Goal: Navigation & Orientation: Find specific page/section

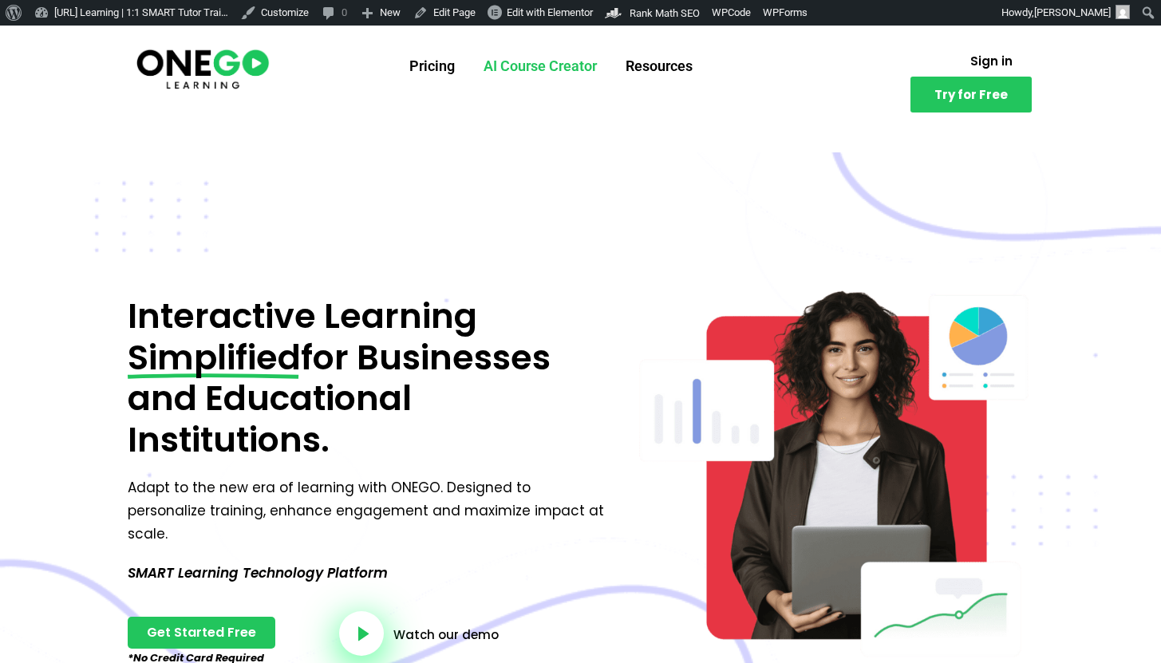
click at [507, 72] on link "AI Course Creator" at bounding box center [540, 66] width 142 height 42
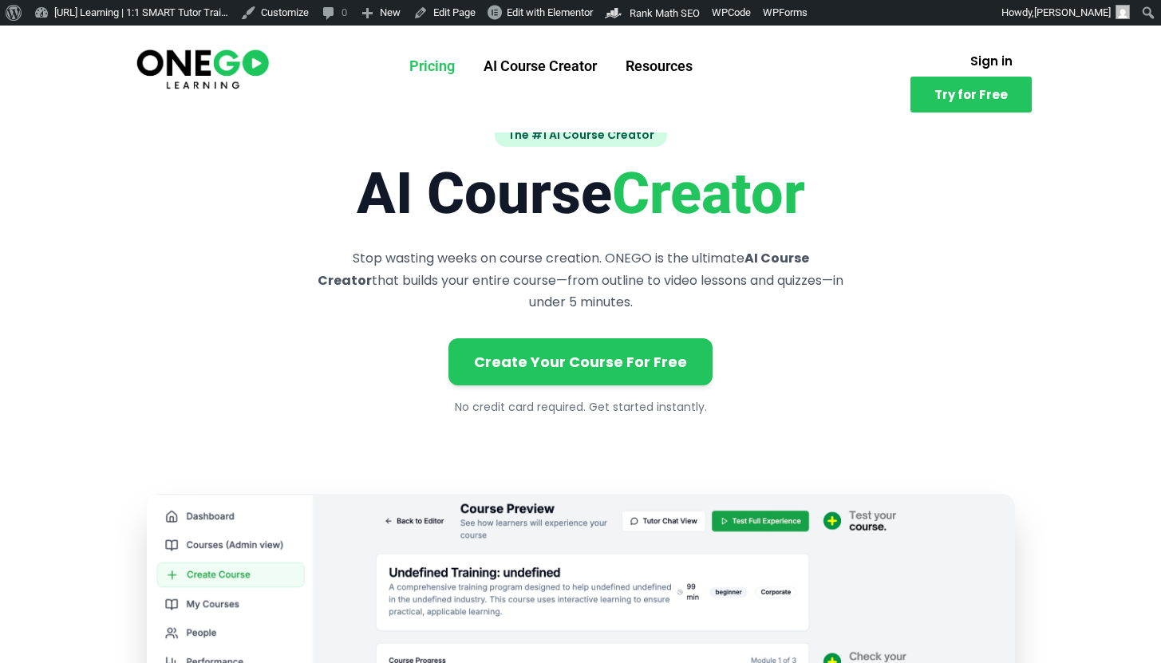
click at [436, 70] on link "Pricing" at bounding box center [432, 66] width 74 height 42
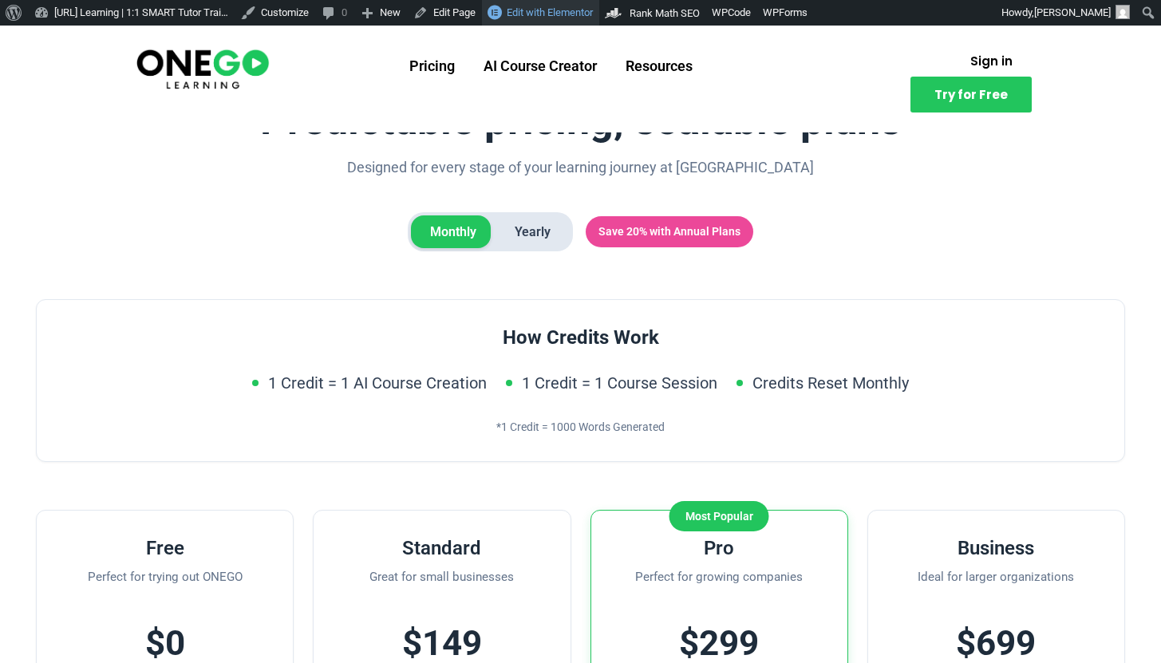
click at [578, 9] on span "Edit with Elementor" at bounding box center [550, 12] width 86 height 12
click at [577, 4] on link "Edit with Elementor" at bounding box center [540, 13] width 117 height 26
click at [208, 46] on img at bounding box center [202, 67] width 137 height 45
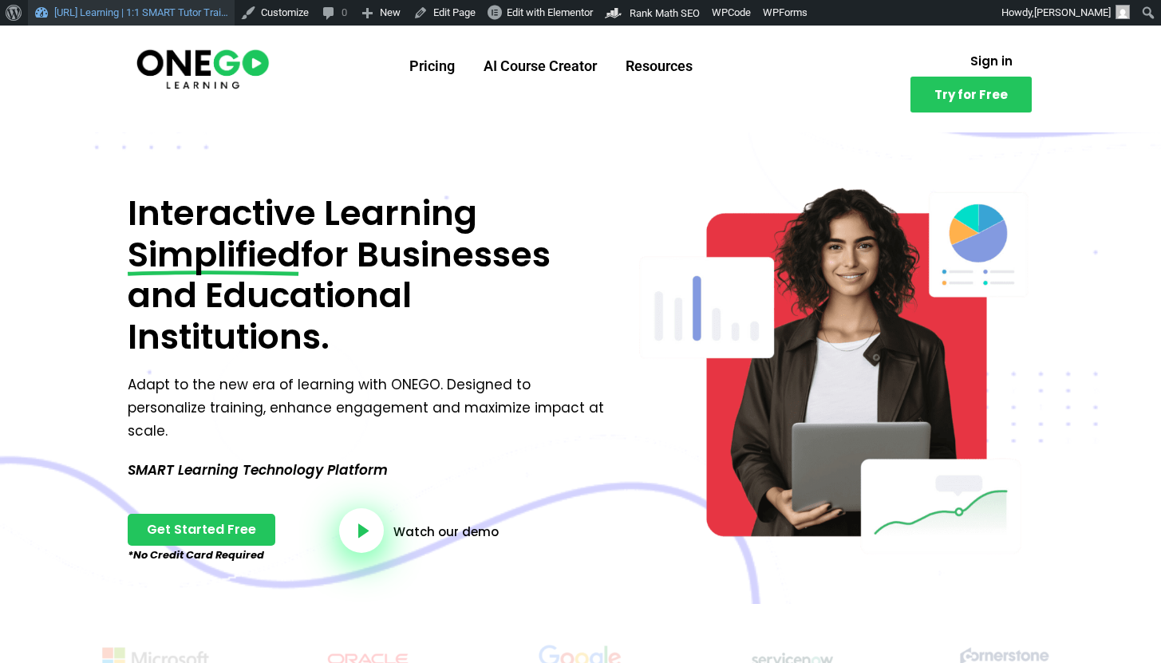
click at [178, 14] on link "[URL] Learning | 1:1 SMART Tutor Trai…" at bounding box center [131, 13] width 207 height 26
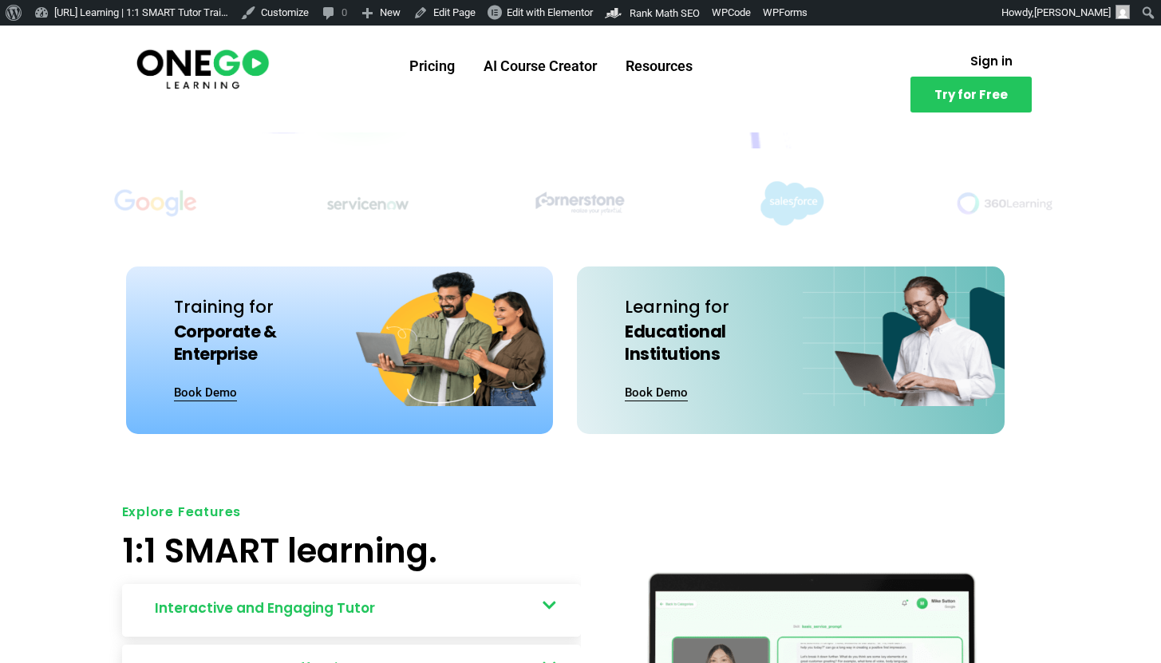
click at [596, 26] on section "Pricing AI Course Creator Resources Sign in Try for Free" at bounding box center [580, 79] width 1161 height 107
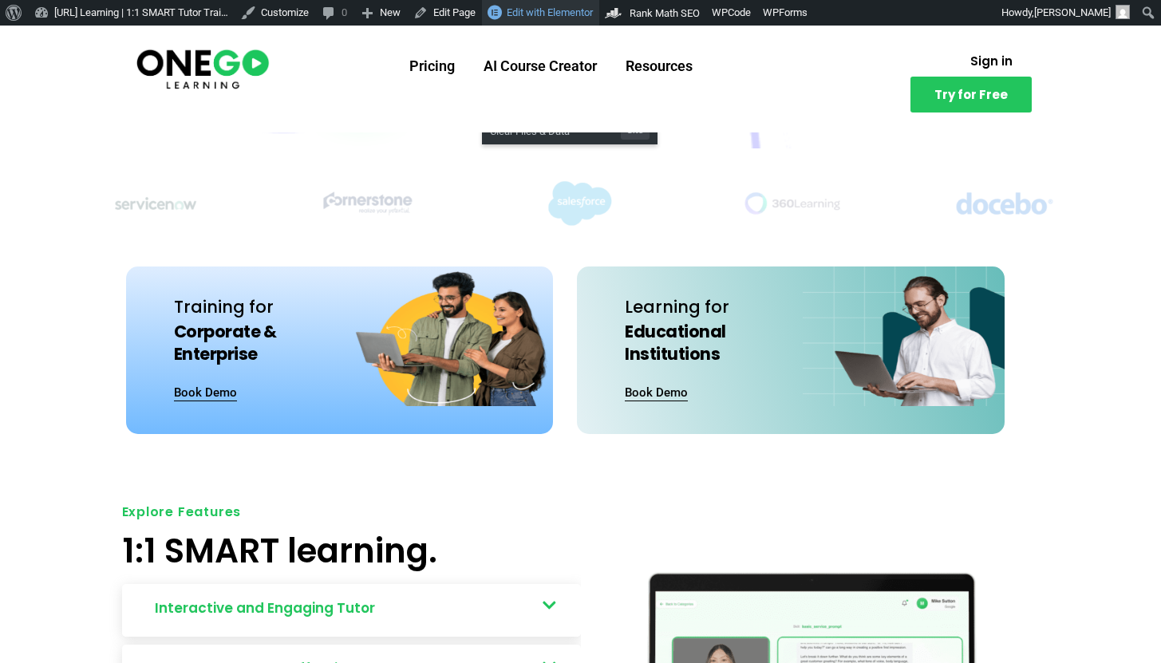
click at [591, 10] on span "Edit with Elementor" at bounding box center [550, 12] width 86 height 12
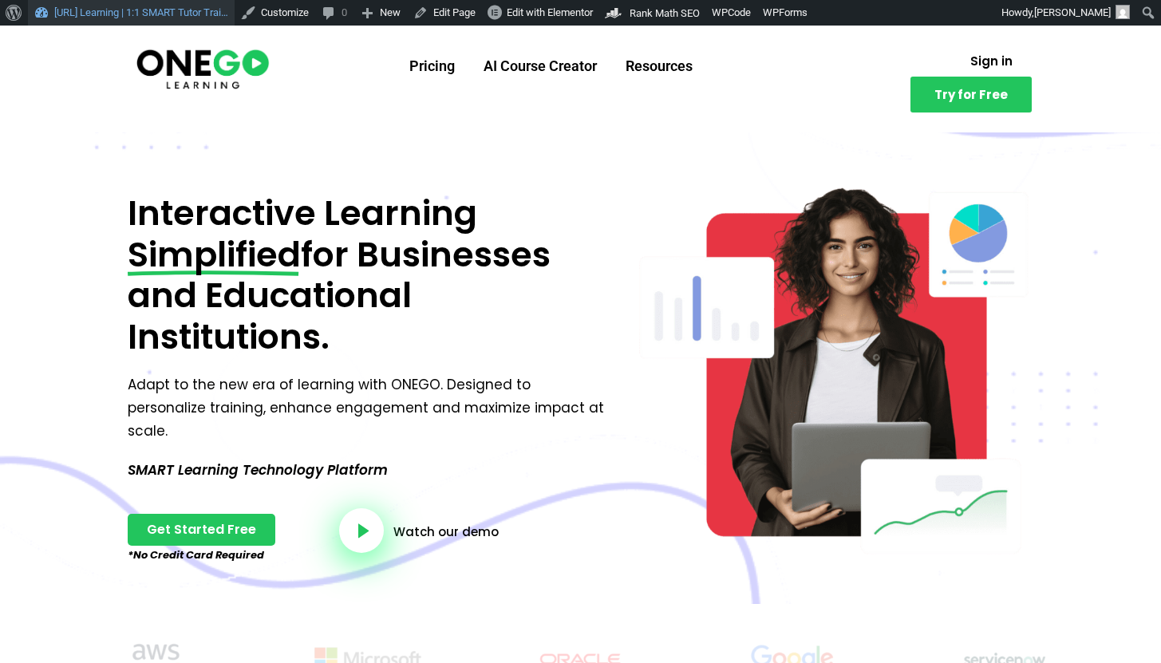
click at [129, 6] on link "[URL] Learning | 1:1 SMART Tutor Trai…" at bounding box center [131, 13] width 207 height 26
